Goal: Navigation & Orientation: Find specific page/section

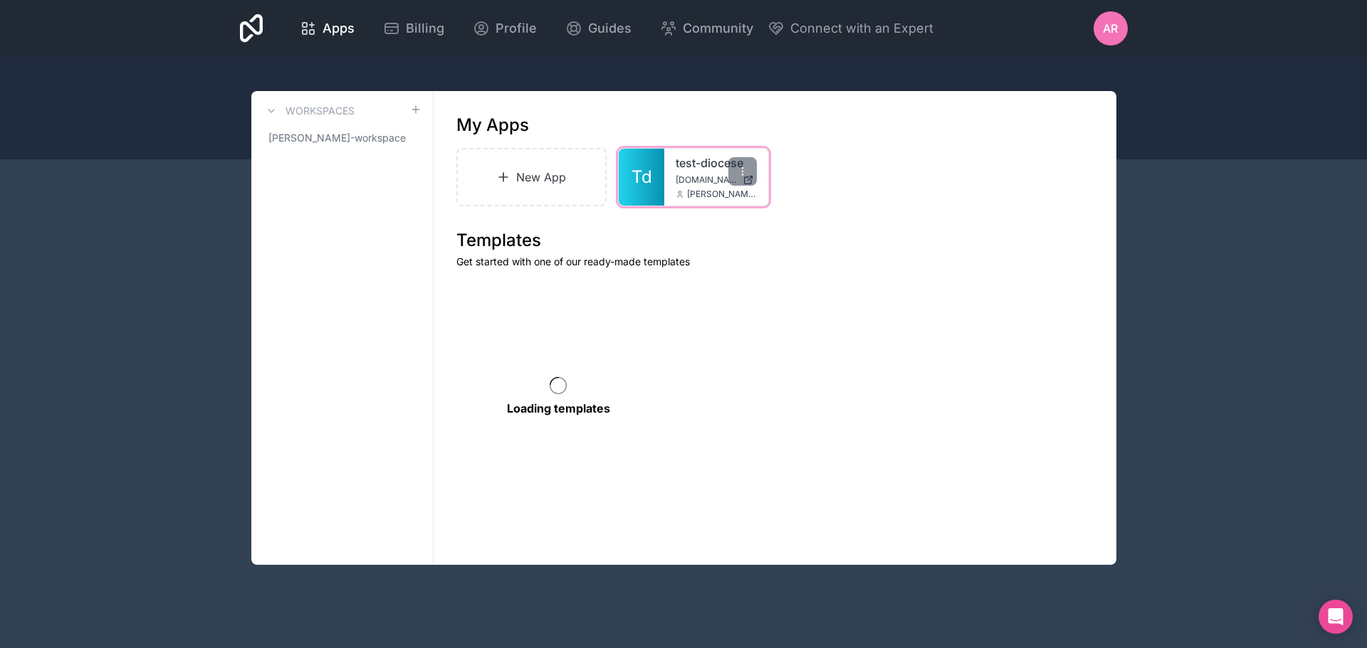
click at [695, 173] on div "test-diocese [DOMAIN_NAME] [PERSON_NAME][DOMAIN_NAME][EMAIL_ADDRESS][PERSON_NAM…" at bounding box center [716, 177] width 104 height 57
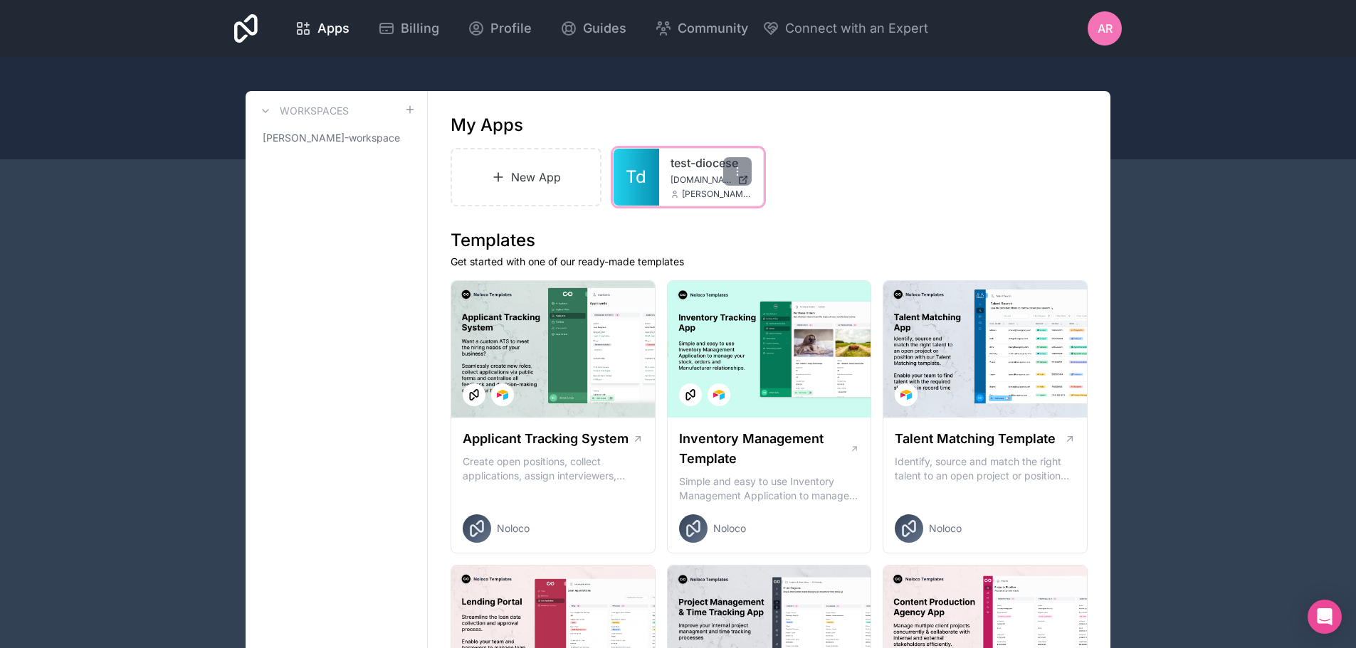
click at [668, 169] on div "test-diocese [DOMAIN_NAME] [PERSON_NAME][DOMAIN_NAME][EMAIL_ADDRESS][PERSON_NAM…" at bounding box center [711, 177] width 104 height 57
click at [660, 164] on div "test-diocese [DOMAIN_NAME] [PERSON_NAME][DOMAIN_NAME][EMAIL_ADDRESS][PERSON_NAM…" at bounding box center [711, 177] width 104 height 57
click at [678, 167] on link "test-diocese" at bounding box center [710, 162] width 81 height 17
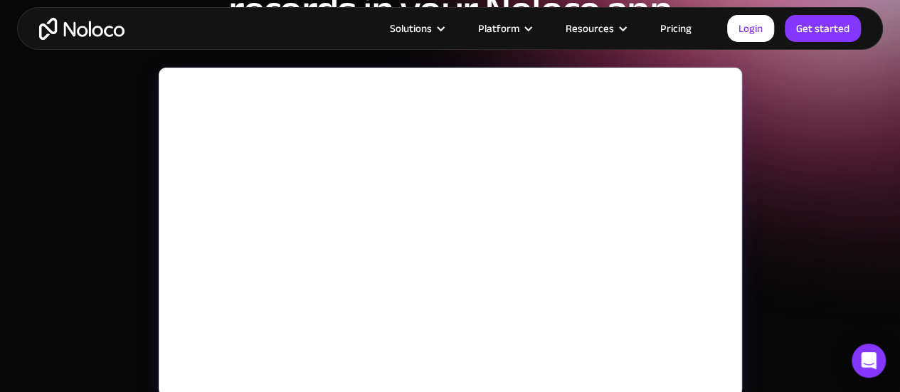
scroll to position [214, 0]
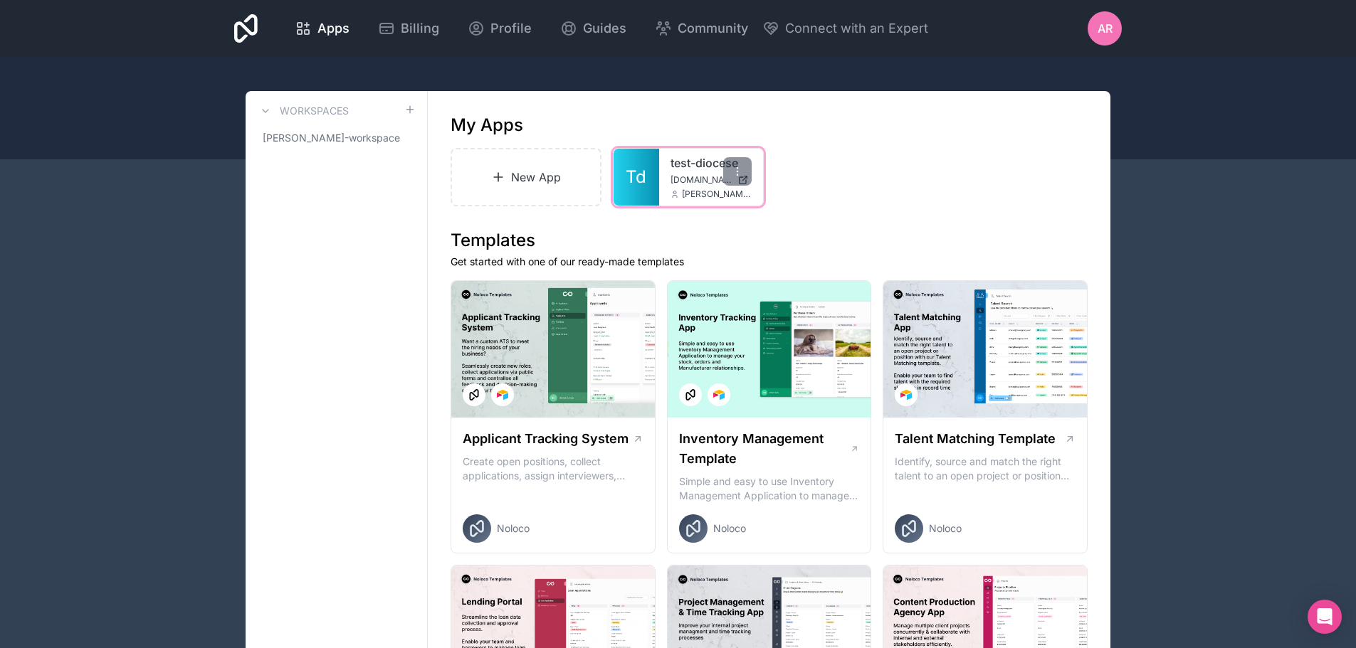
click at [683, 172] on div "test-diocese [DOMAIN_NAME] [PERSON_NAME][DOMAIN_NAME][EMAIL_ADDRESS][PERSON_NAM…" at bounding box center [711, 177] width 104 height 57
click at [667, 169] on div "test-diocese [DOMAIN_NAME] [PERSON_NAME][DOMAIN_NAME][EMAIL_ADDRESS][PERSON_NAM…" at bounding box center [711, 177] width 104 height 57
click at [652, 170] on link "Td" at bounding box center [637, 177] width 46 height 57
